Goal: Task Accomplishment & Management: Manage account settings

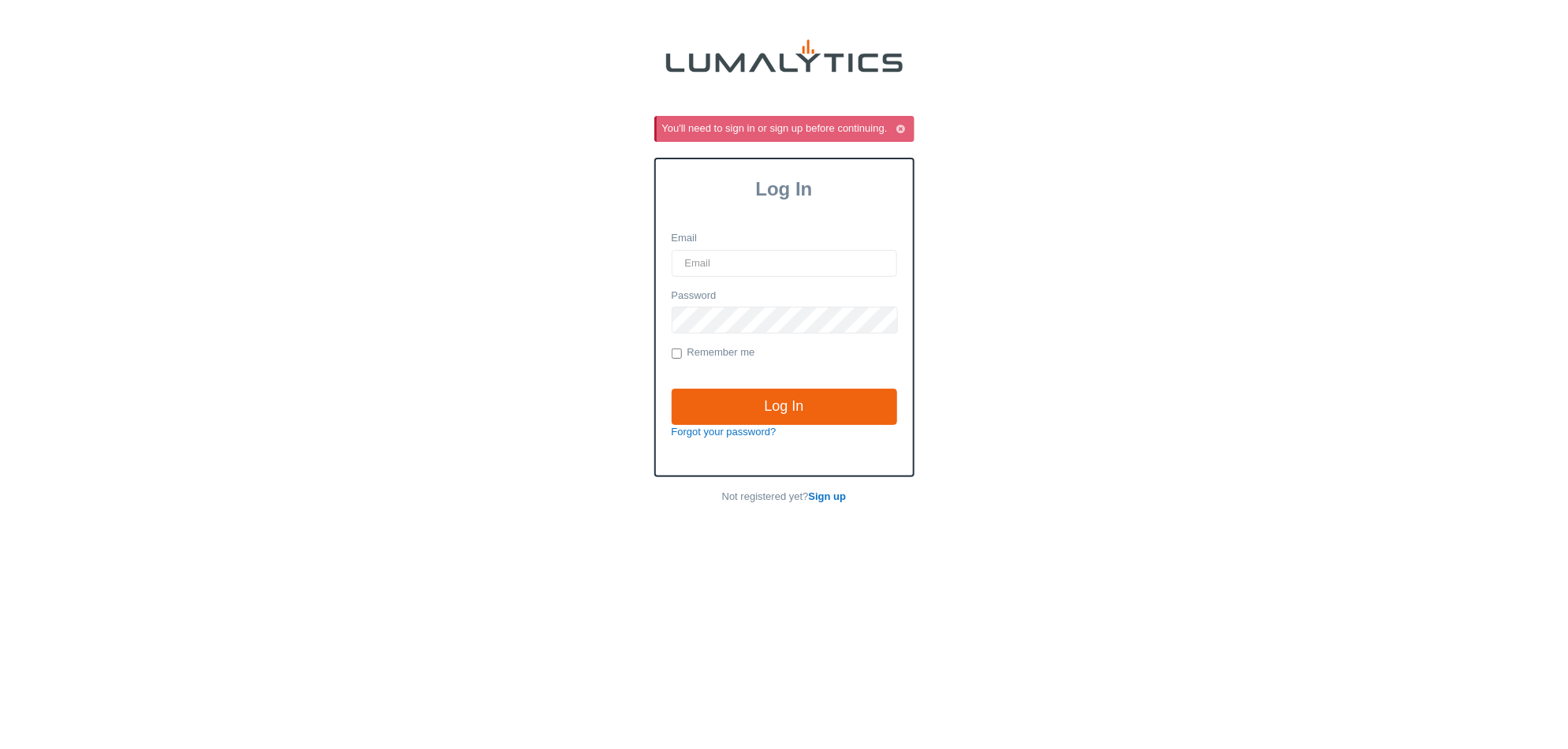
click at [789, 259] on input "Email" at bounding box center [784, 263] width 225 height 26
click at [1027, 184] on div "You'll need to sign in or sign up before continuing. Log In Email Password Reme…" at bounding box center [784, 313] width 911 height 395
click at [897, 126] on icon "button" at bounding box center [901, 129] width 9 height 10
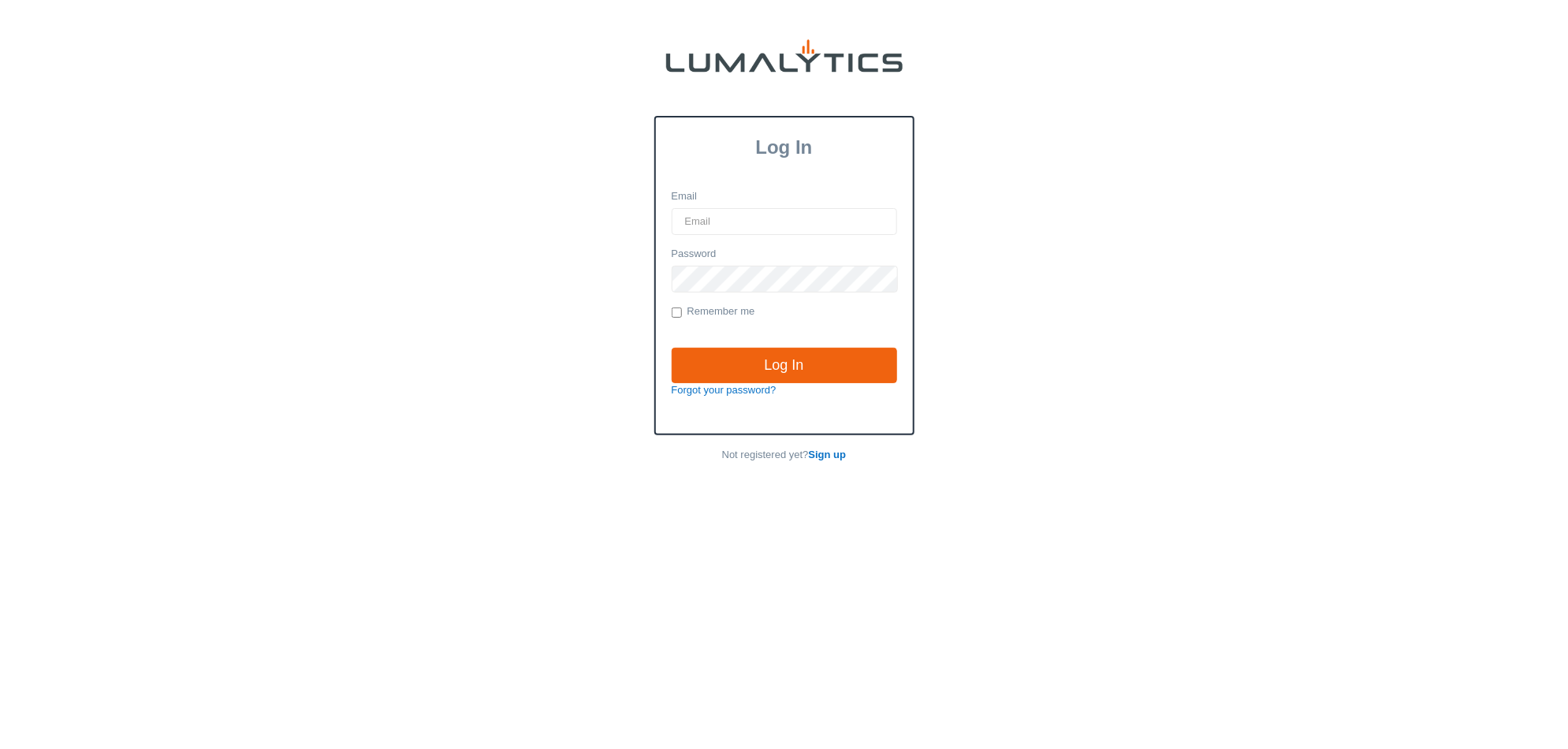
type input "[EMAIL_ADDRESS][DOMAIN_NAME]"
click at [849, 363] on input "Log In" at bounding box center [784, 365] width 225 height 36
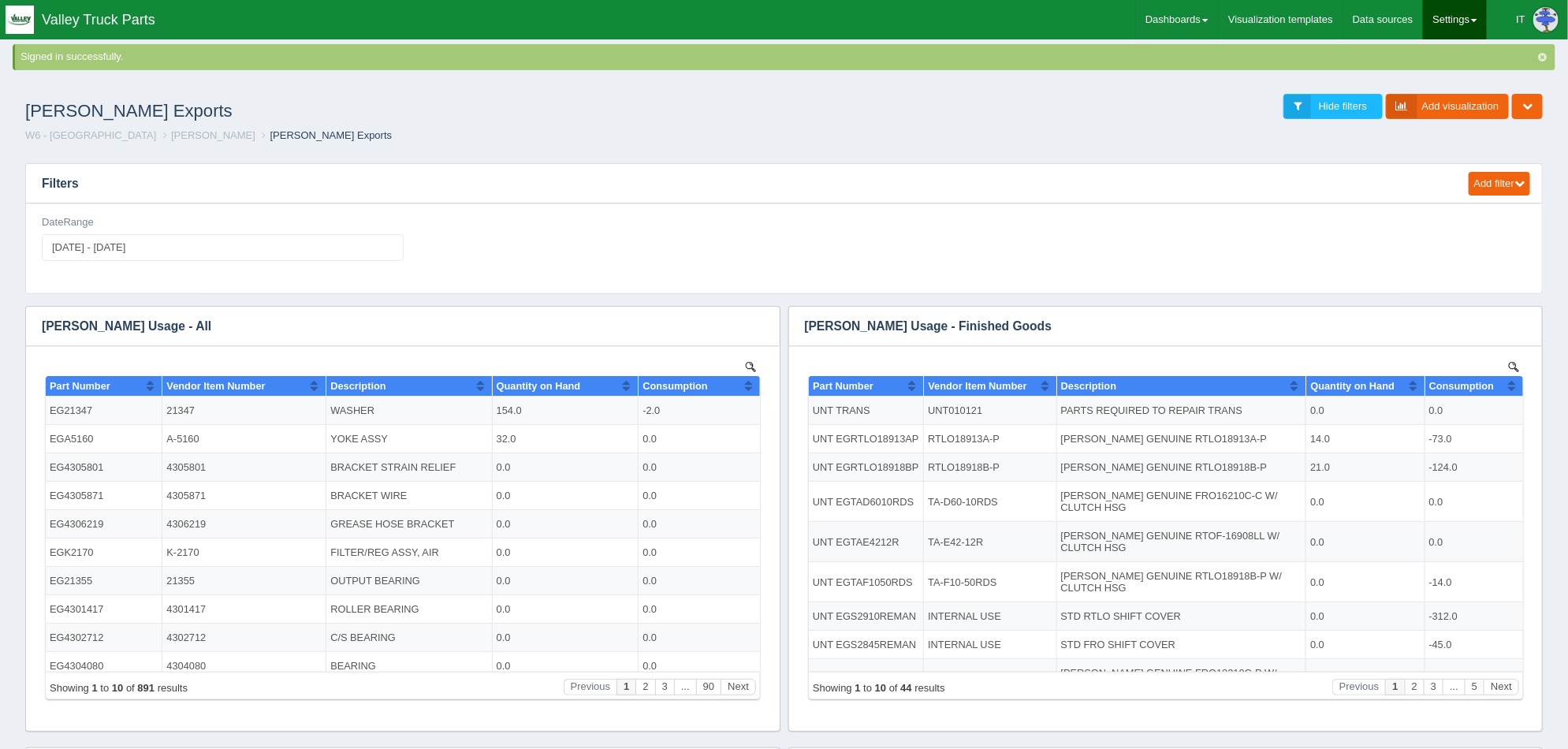
click at [1463, 31] on link "Settings" at bounding box center [1455, 19] width 64 height 39
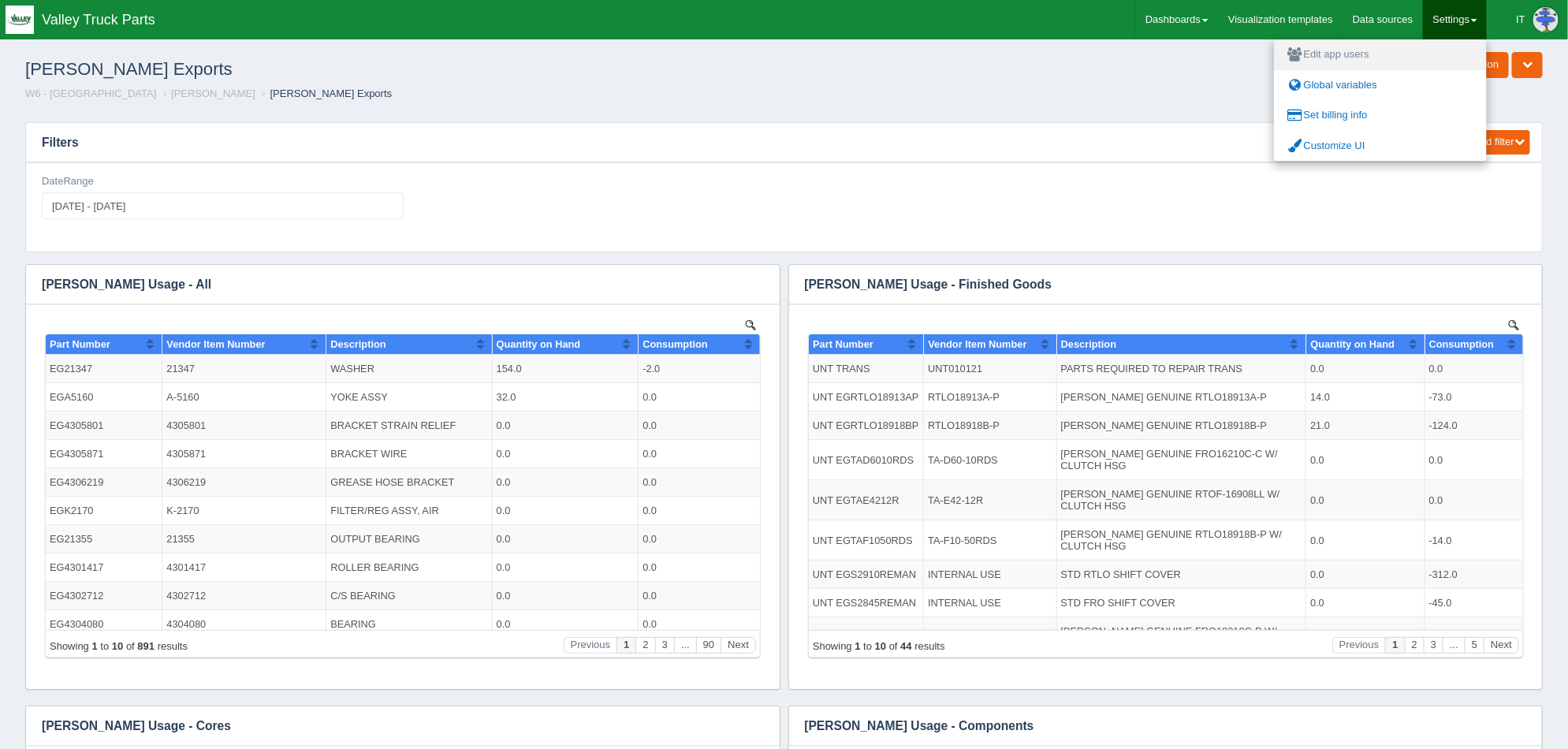
click at [1363, 51] on link "Edit app users" at bounding box center [1380, 55] width 213 height 30
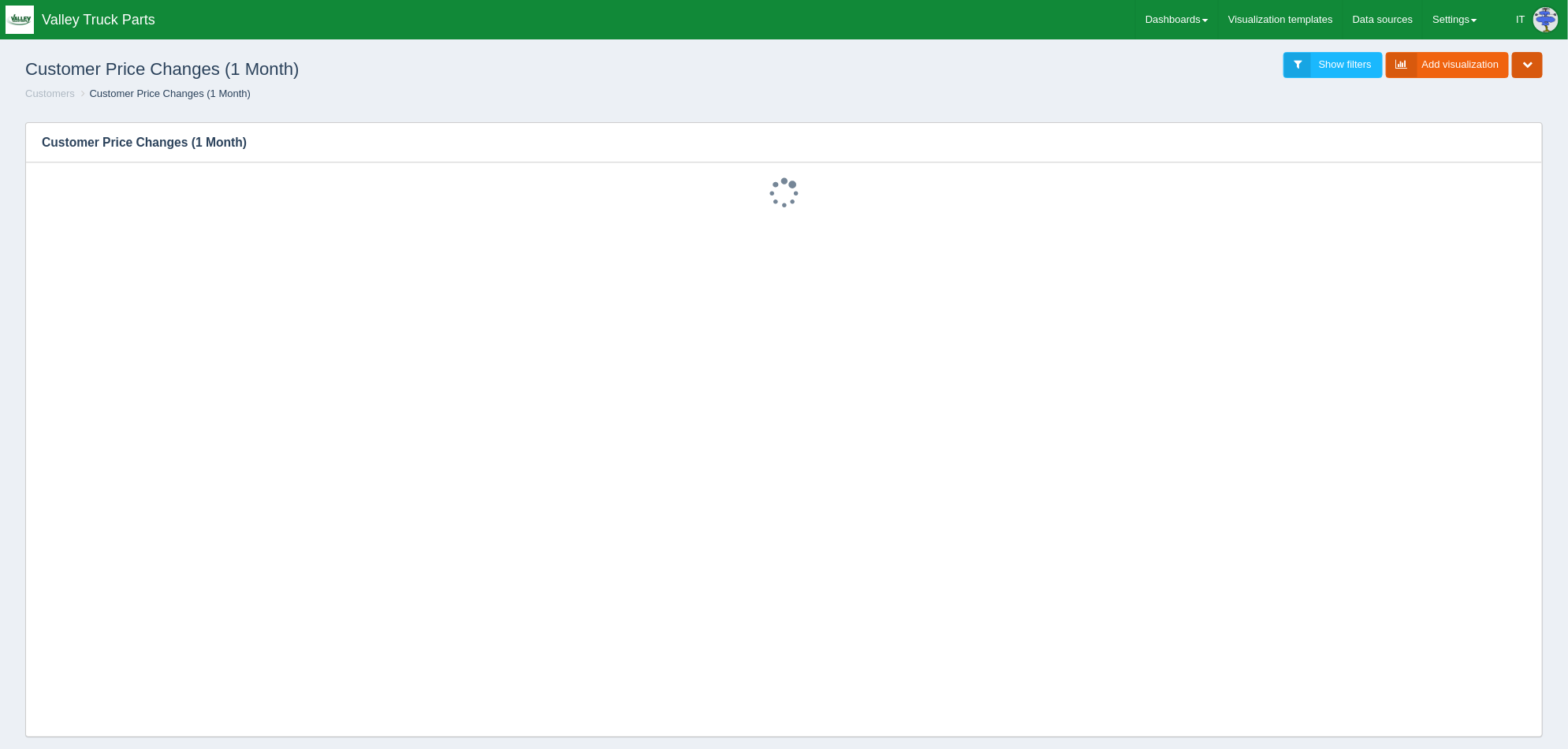
click at [1528, 63] on icon "button" at bounding box center [1527, 64] width 10 height 10
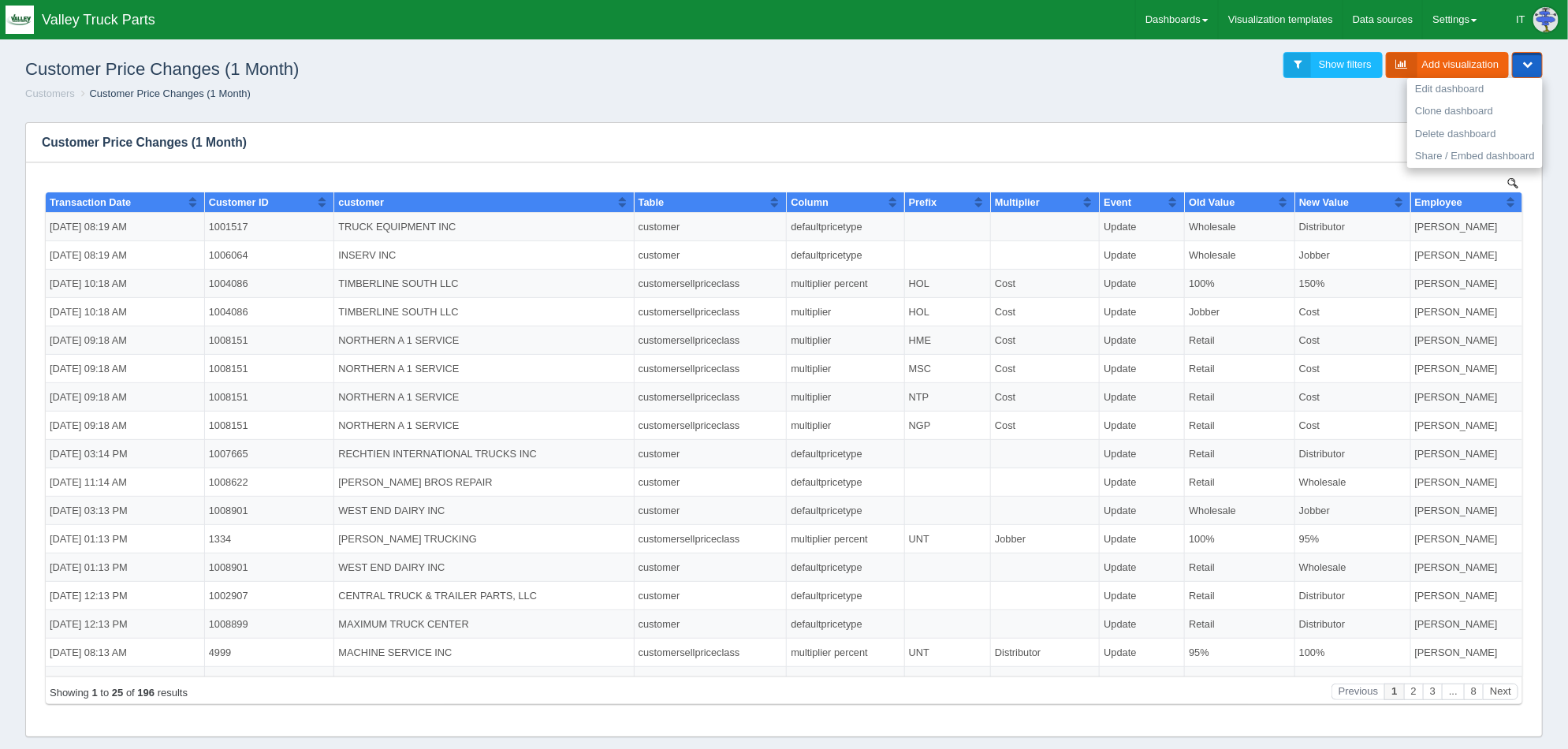
click at [576, 92] on ol "Customers Customer Price Changes (1 Month)" at bounding box center [784, 94] width 1542 height 15
